Goal: Task Accomplishment & Management: Use online tool/utility

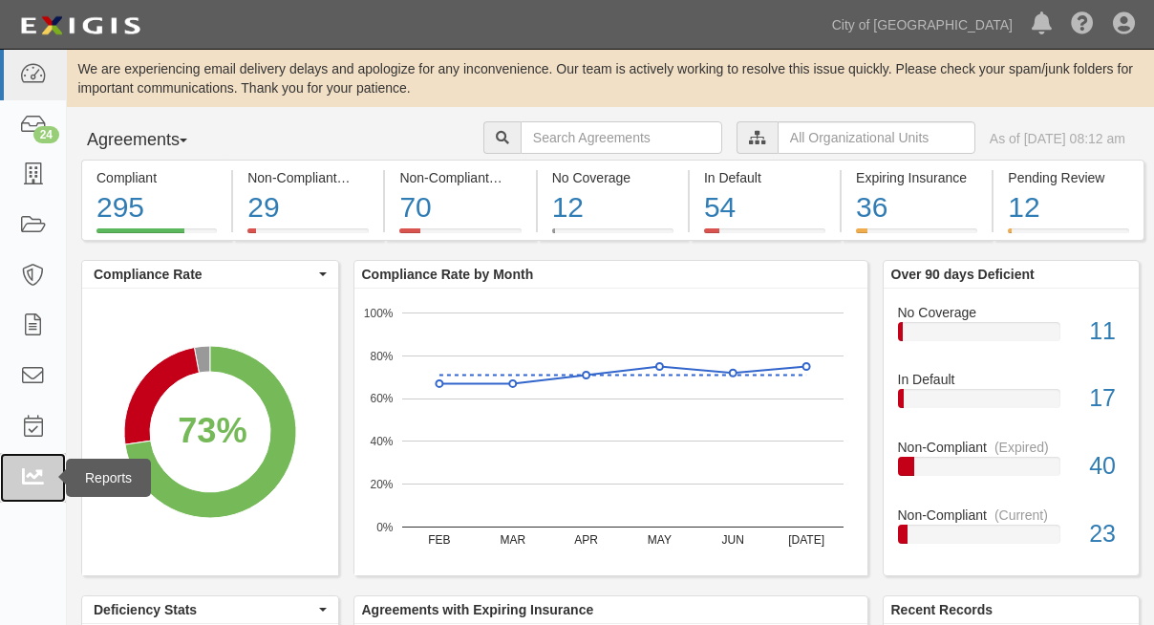
click at [31, 478] on icon at bounding box center [32, 478] width 27 height 22
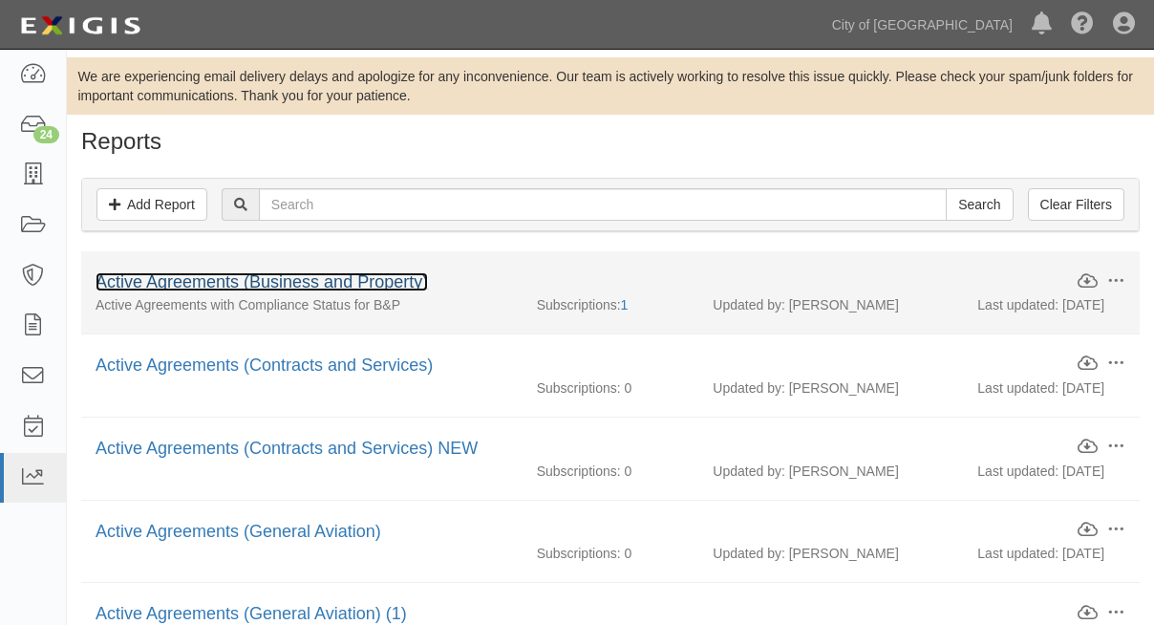
click at [288, 290] on link "Active Agreements (Business and Property)" at bounding box center [262, 281] width 332 height 19
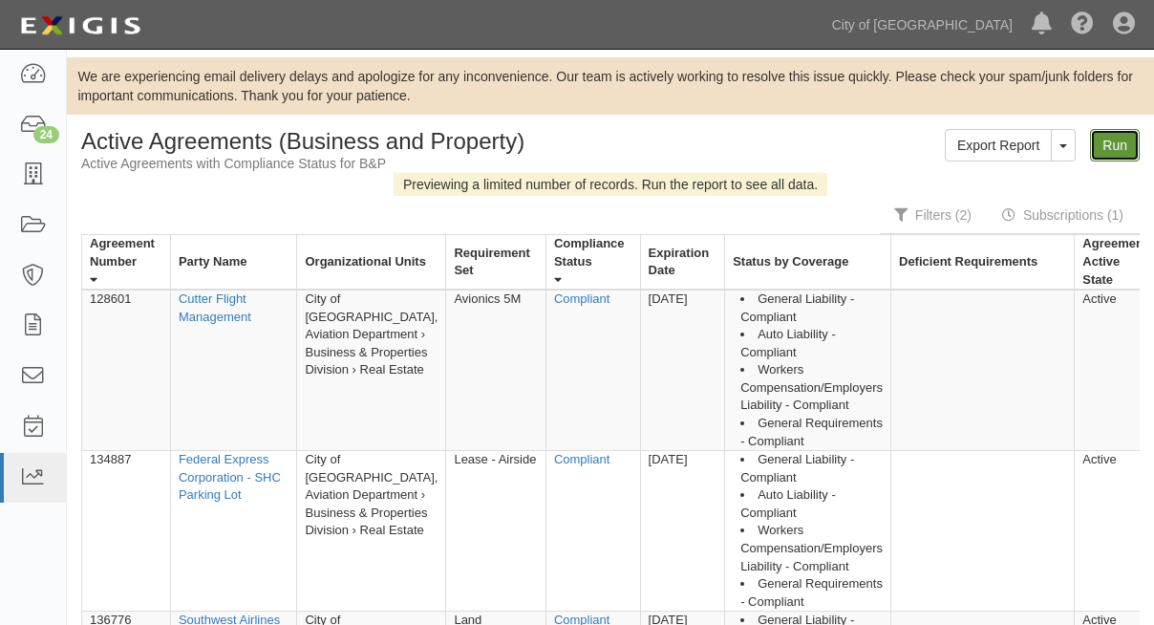
click at [1109, 145] on link "Run" at bounding box center [1115, 145] width 50 height 32
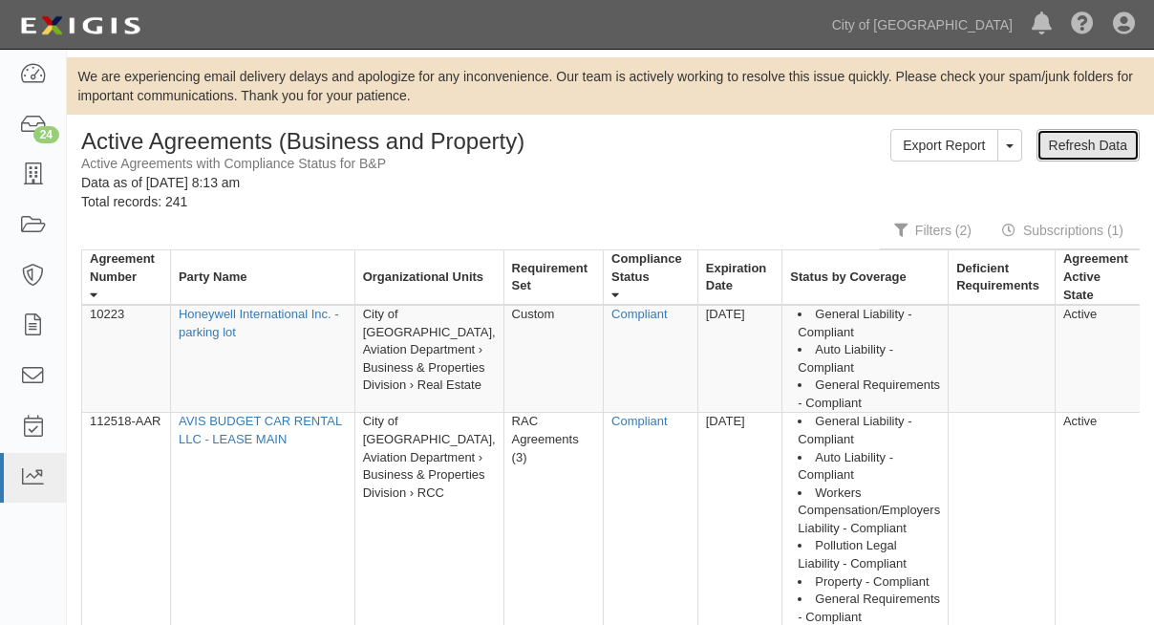
click at [1084, 149] on link "Refresh Data" at bounding box center [1087, 145] width 103 height 32
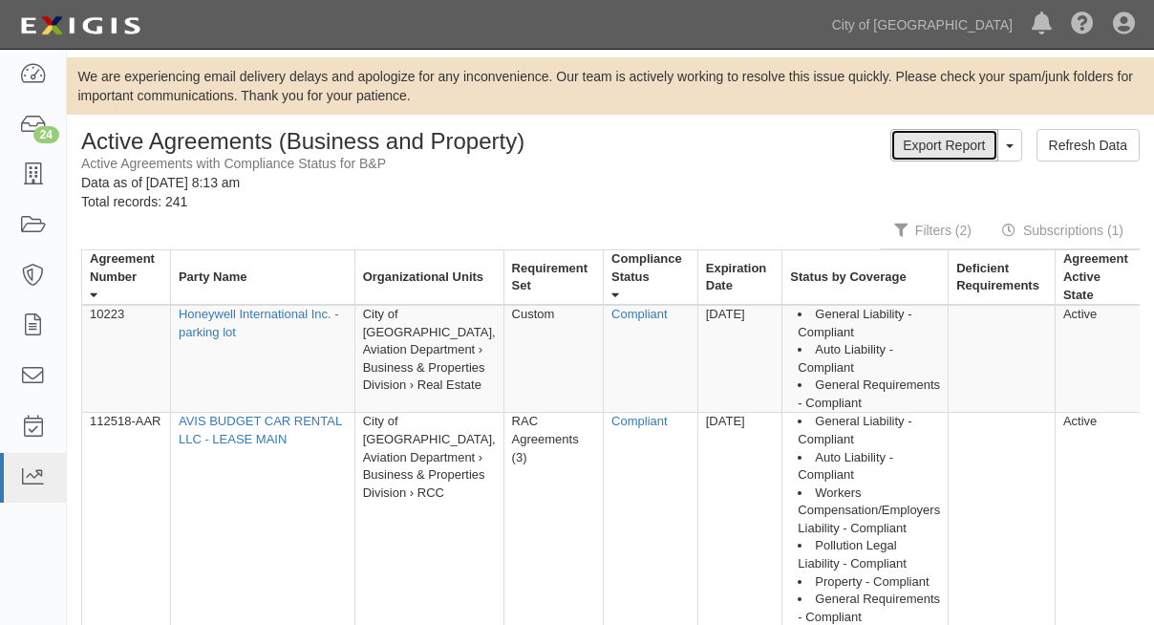
click at [936, 144] on link "Export Report" at bounding box center [943, 145] width 107 height 32
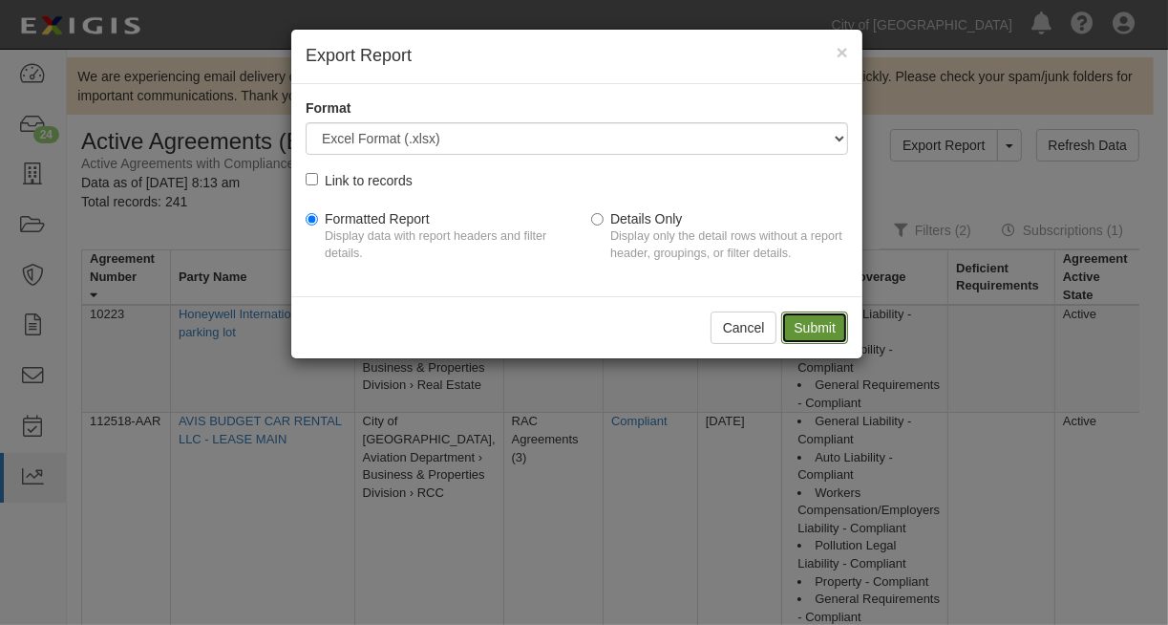
click at [810, 330] on input "Submit" at bounding box center [814, 327] width 67 height 32
